Goal: Task Accomplishment & Management: Use online tool/utility

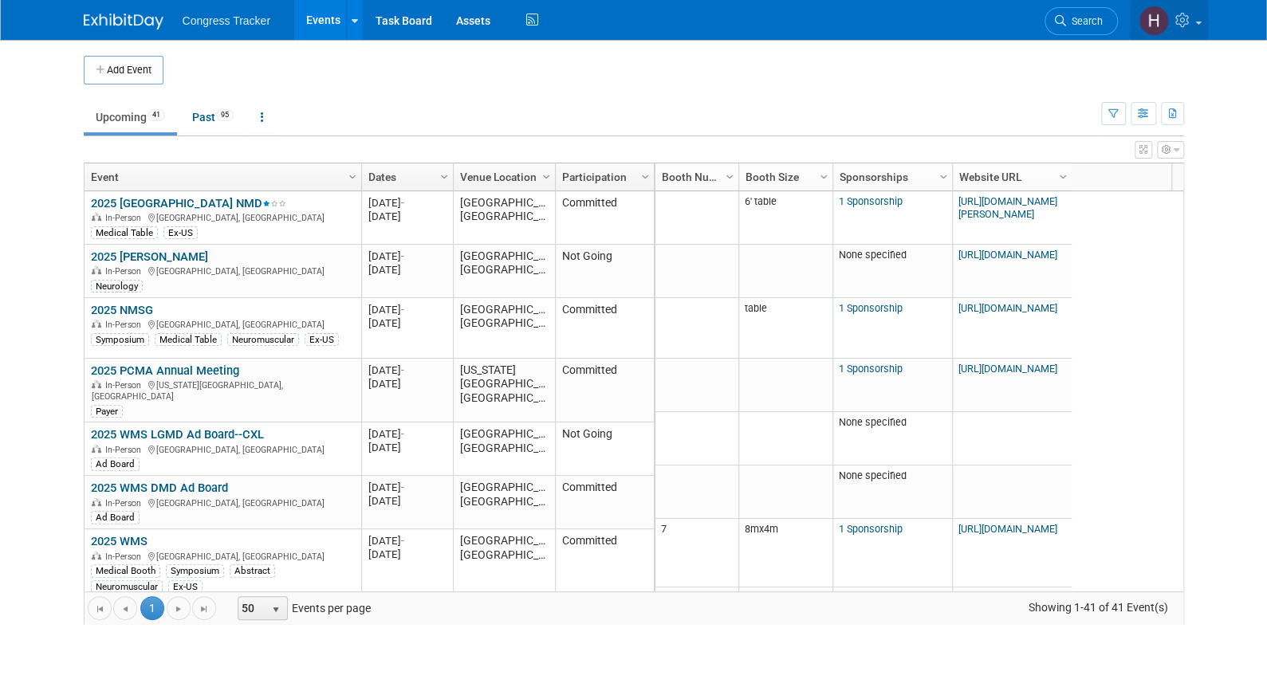
click at [1192, 22] on icon at bounding box center [1184, 20] width 18 height 14
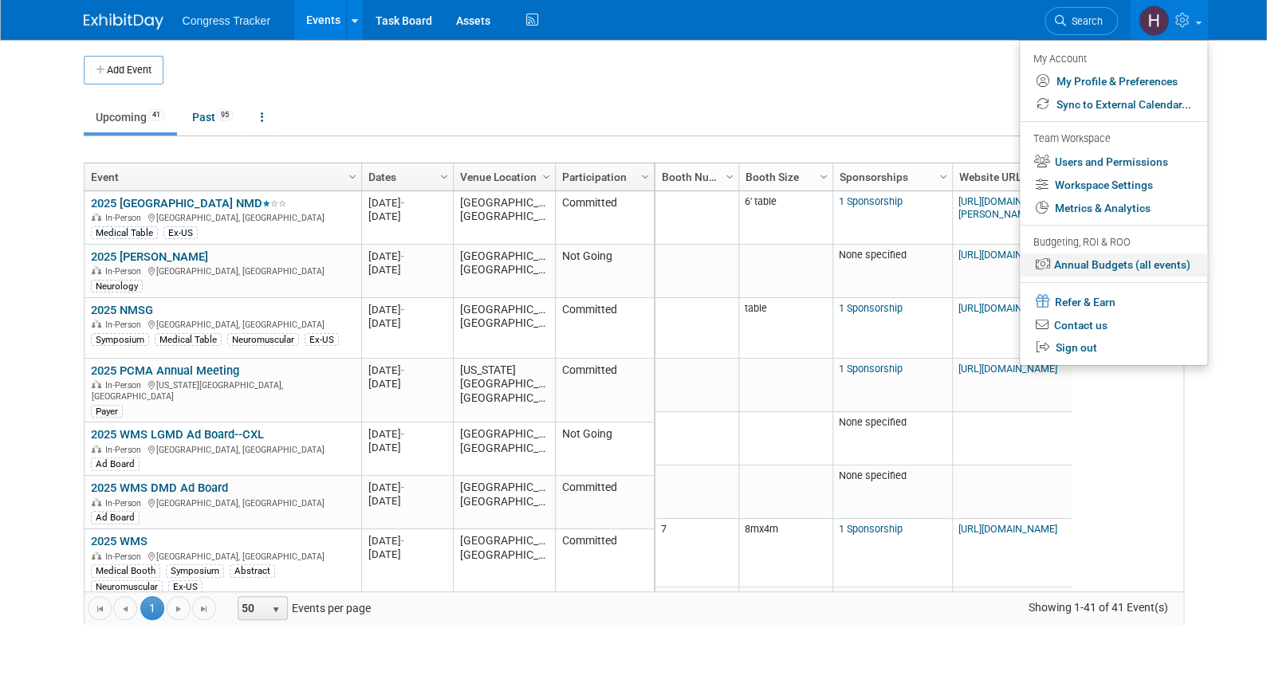
click at [1152, 260] on link "Annual Budgets (all events)" at bounding box center [1113, 265] width 187 height 23
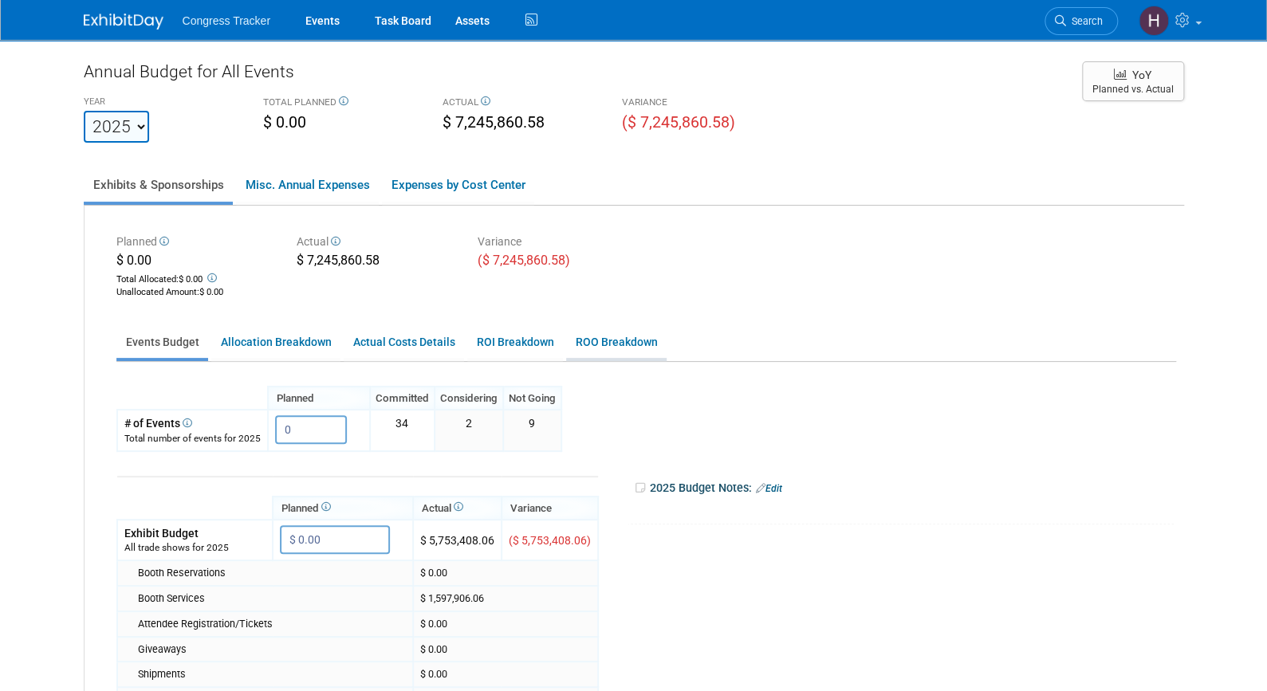
click at [627, 341] on link "ROO Breakdown" at bounding box center [616, 342] width 100 height 31
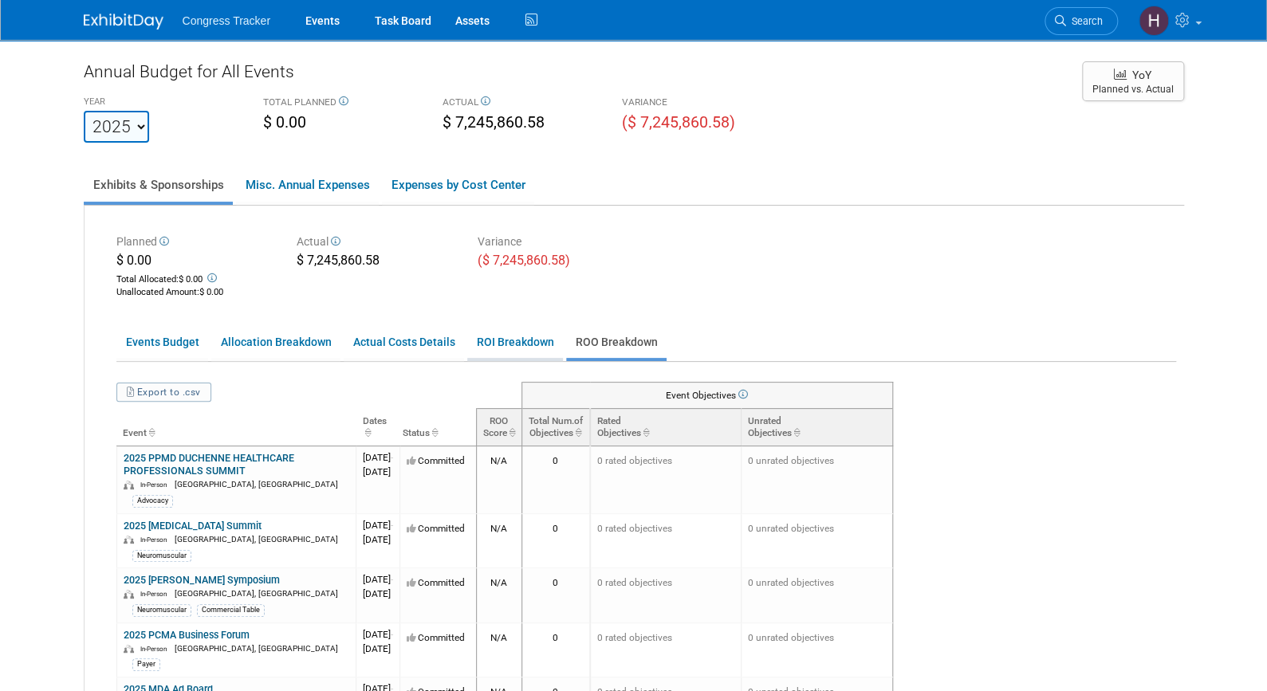
click at [498, 333] on link "ROI Breakdown" at bounding box center [515, 342] width 96 height 31
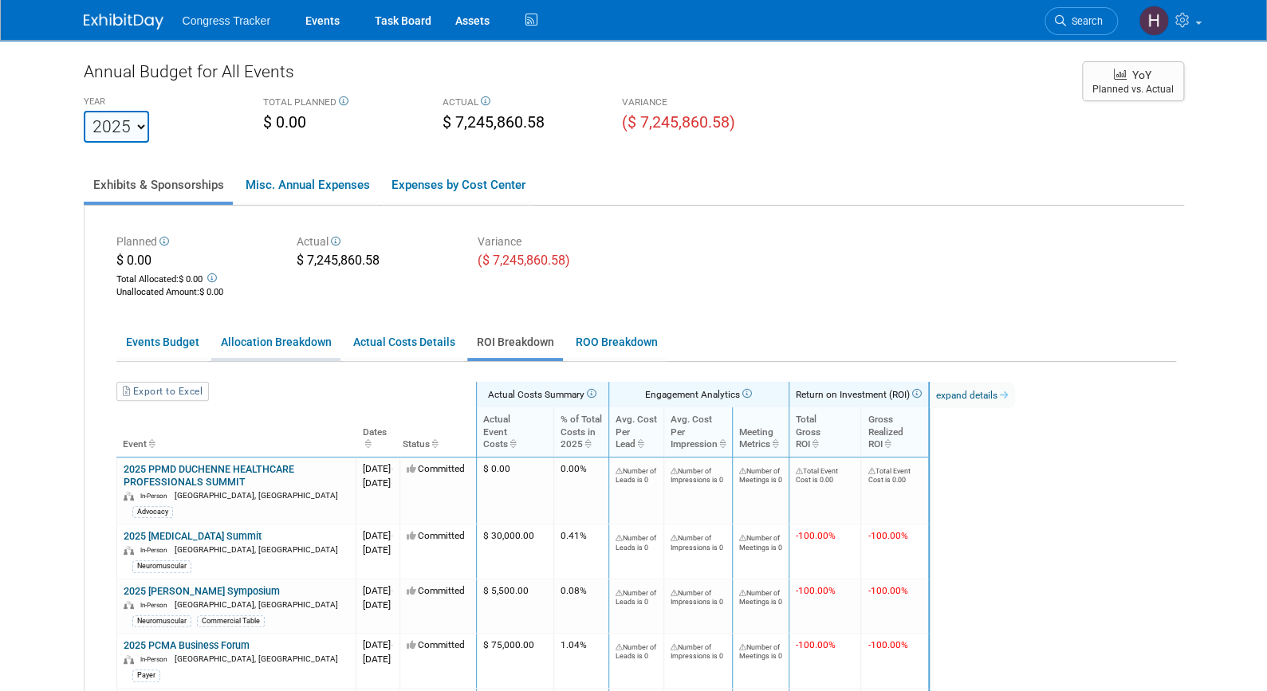
click at [284, 340] on link "Allocation Breakdown" at bounding box center [275, 342] width 129 height 31
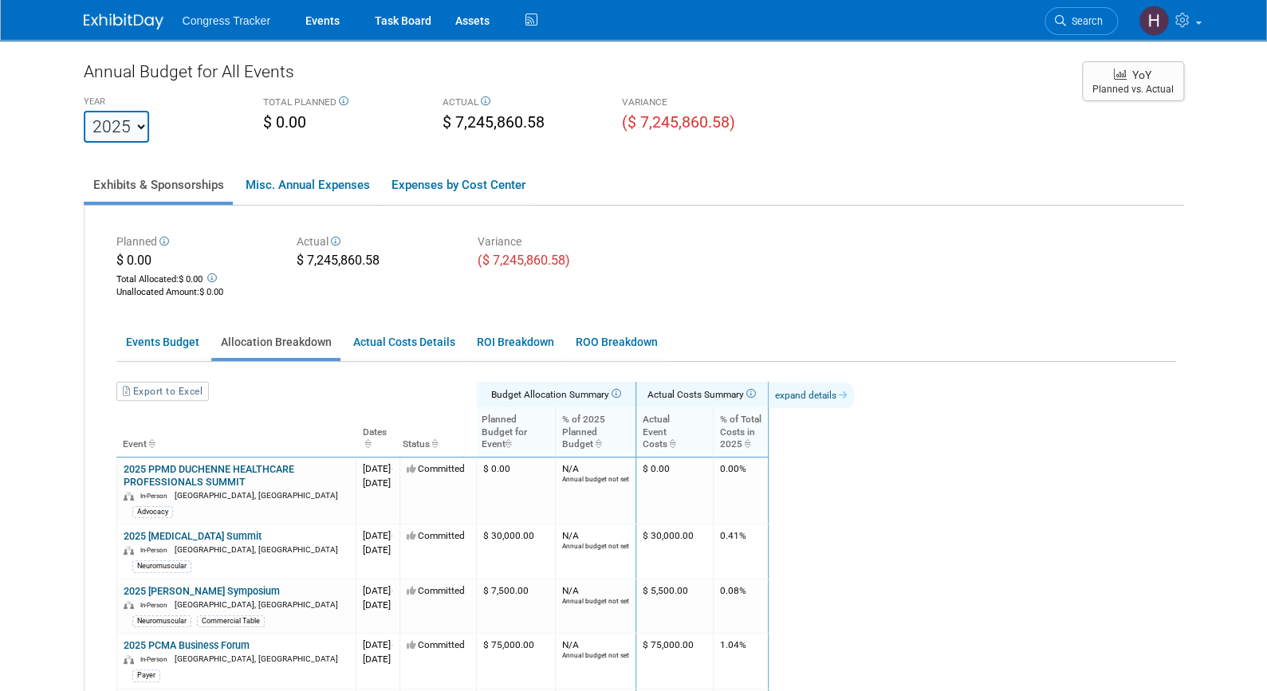
click at [845, 400] on link "expand details" at bounding box center [811, 396] width 85 height 26
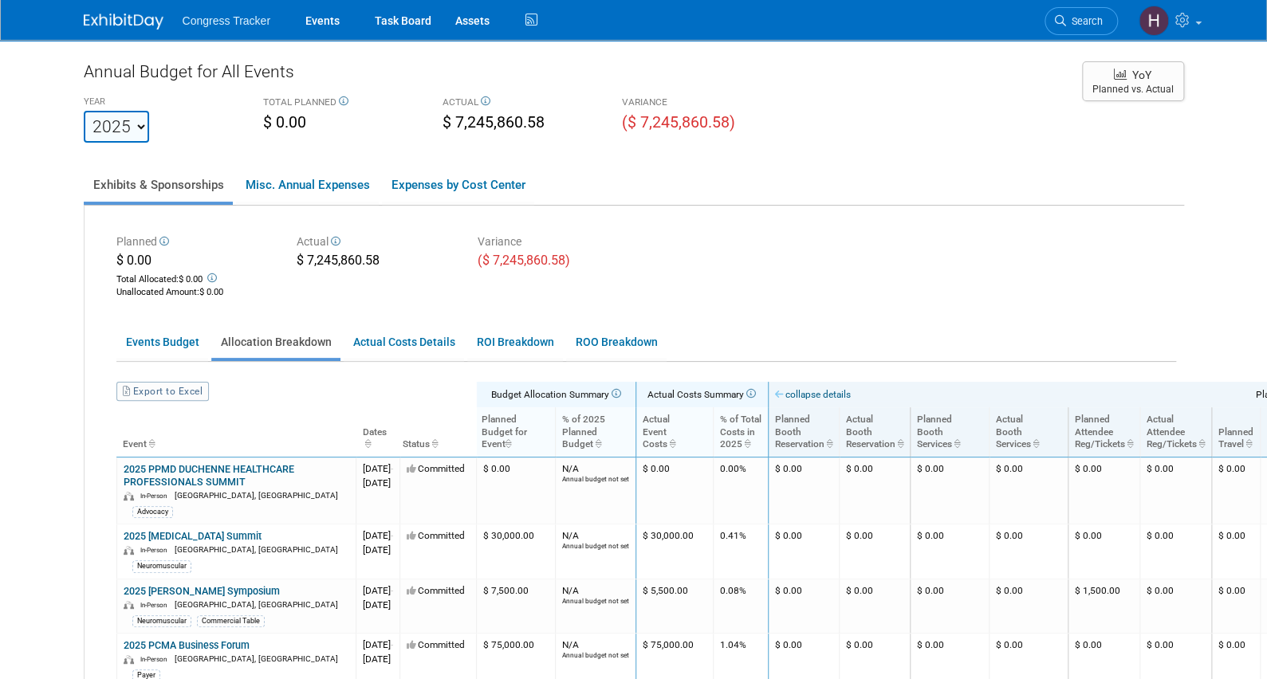
click at [141, 387] on link "Export to Excel" at bounding box center [162, 391] width 92 height 19
click at [137, 120] on select "2021 2022 2023 2024 2025 2026 2027 2028 2029 2030 2031" at bounding box center [116, 127] width 65 height 32
select select "2026"
click at [84, 111] on select "2021 2022 2023 2024 2025 2026 2027 2028 2029 2030 2031" at bounding box center [116, 127] width 65 height 32
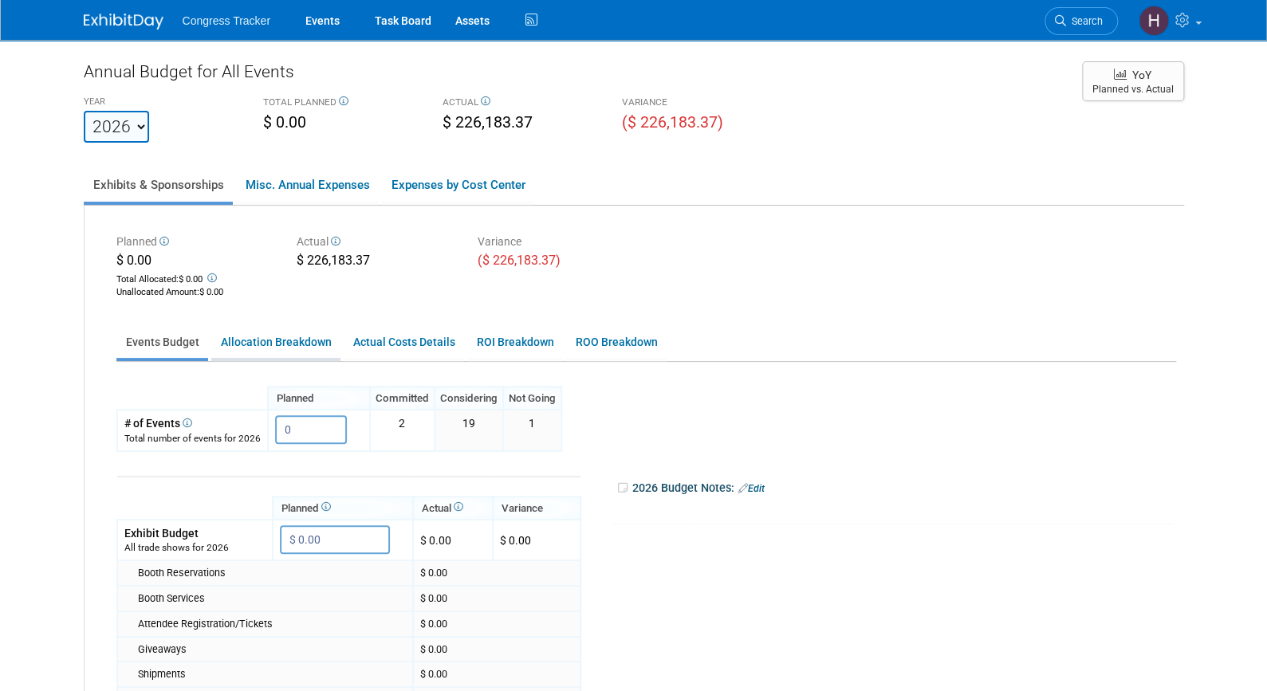
click at [275, 346] on link "Allocation Breakdown" at bounding box center [275, 342] width 129 height 31
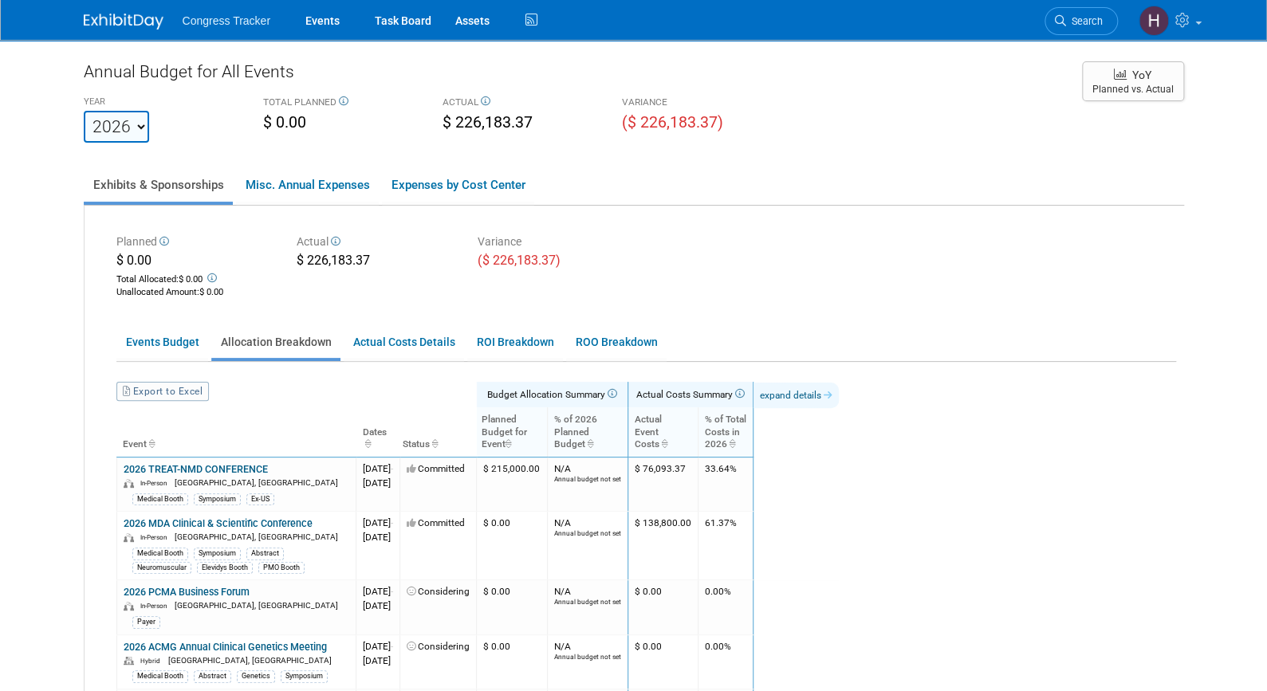
click at [839, 397] on link "expand details" at bounding box center [795, 396] width 85 height 26
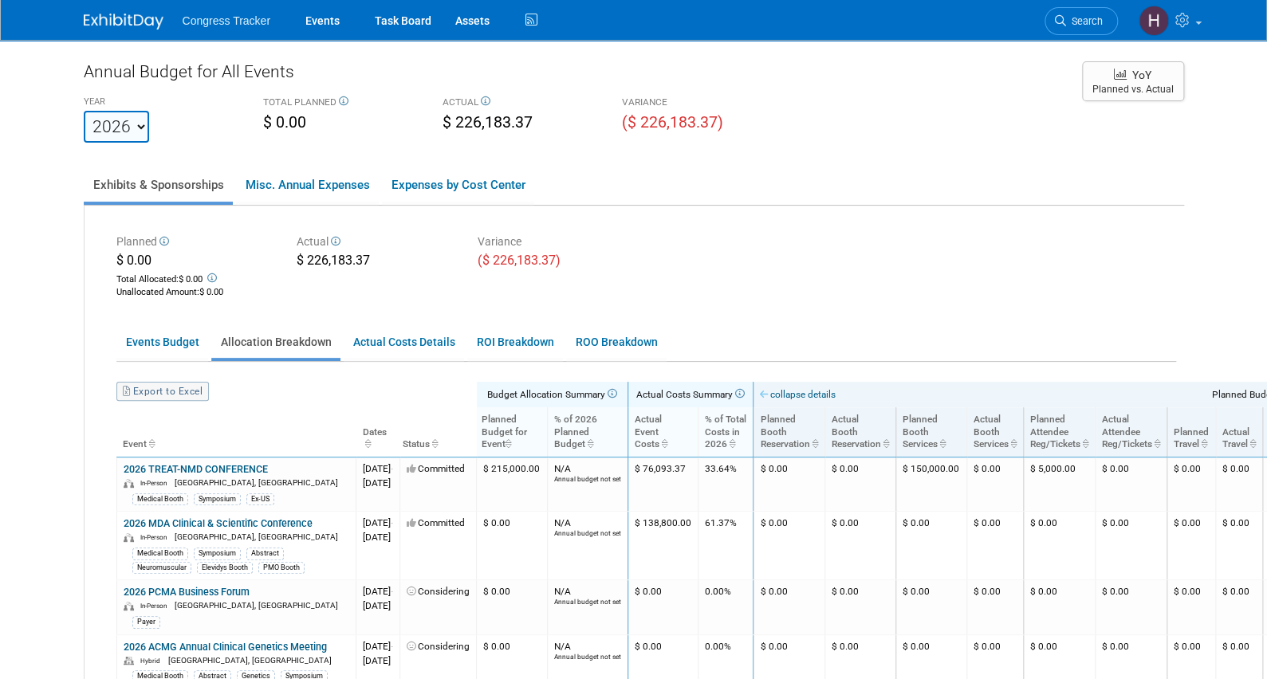
click at [162, 391] on link "Export to Excel" at bounding box center [162, 391] width 92 height 19
